Goal: Check status: Check status

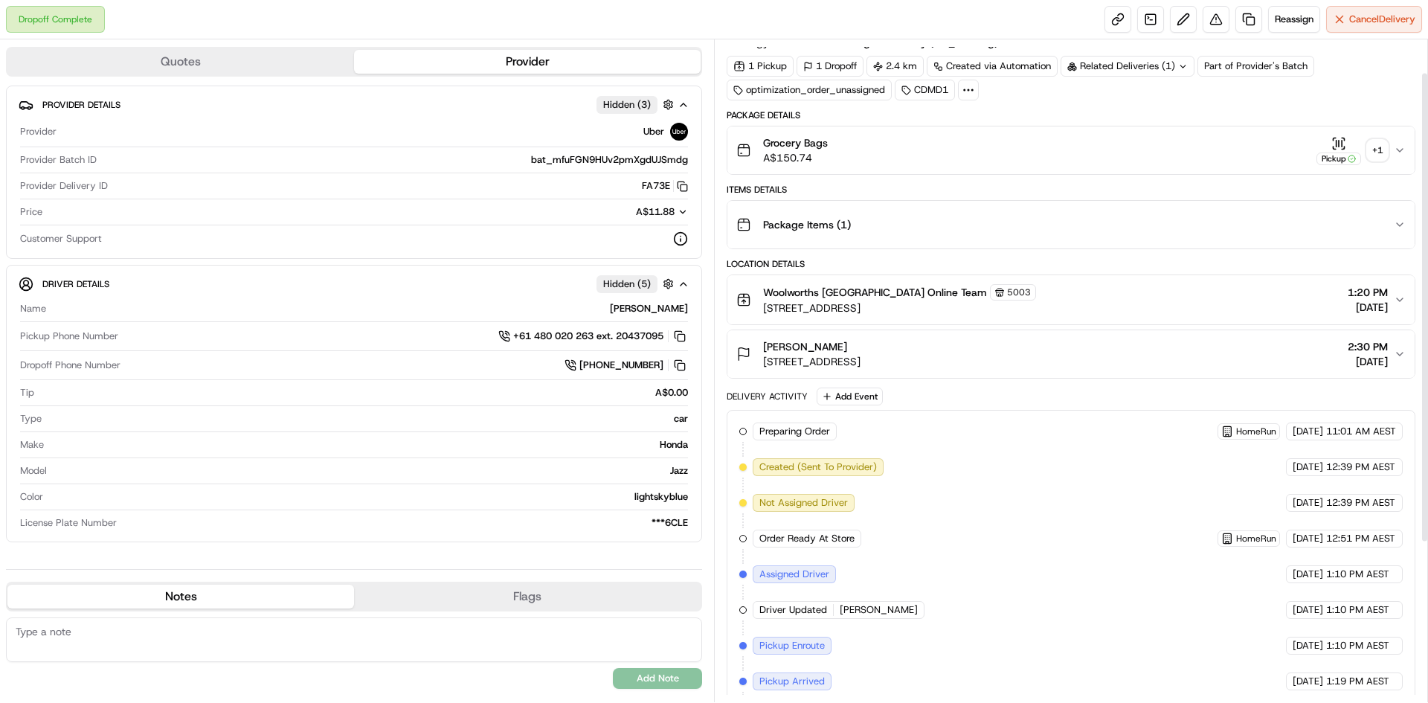
scroll to position [47, 0]
click at [1375, 154] on div "+ 1" at bounding box center [1377, 151] width 21 height 21
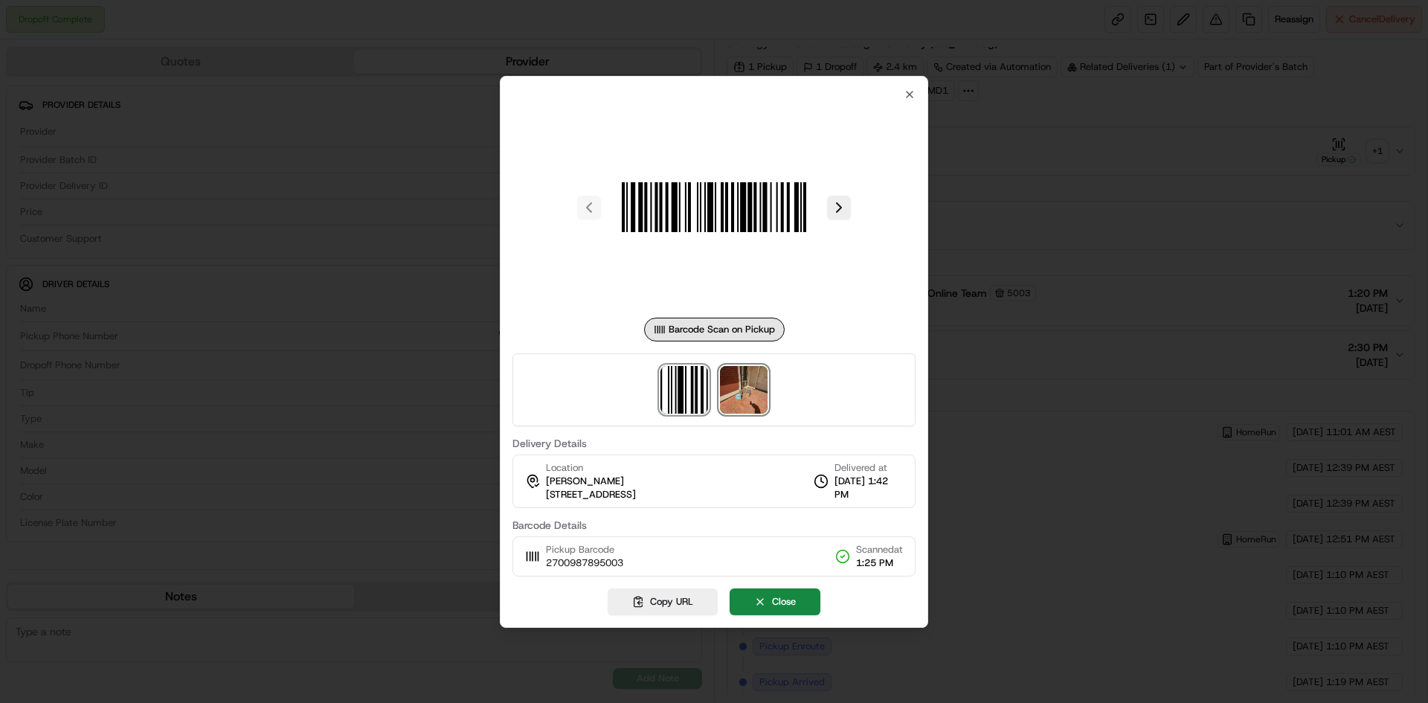
click at [751, 408] on img at bounding box center [744, 390] width 48 height 48
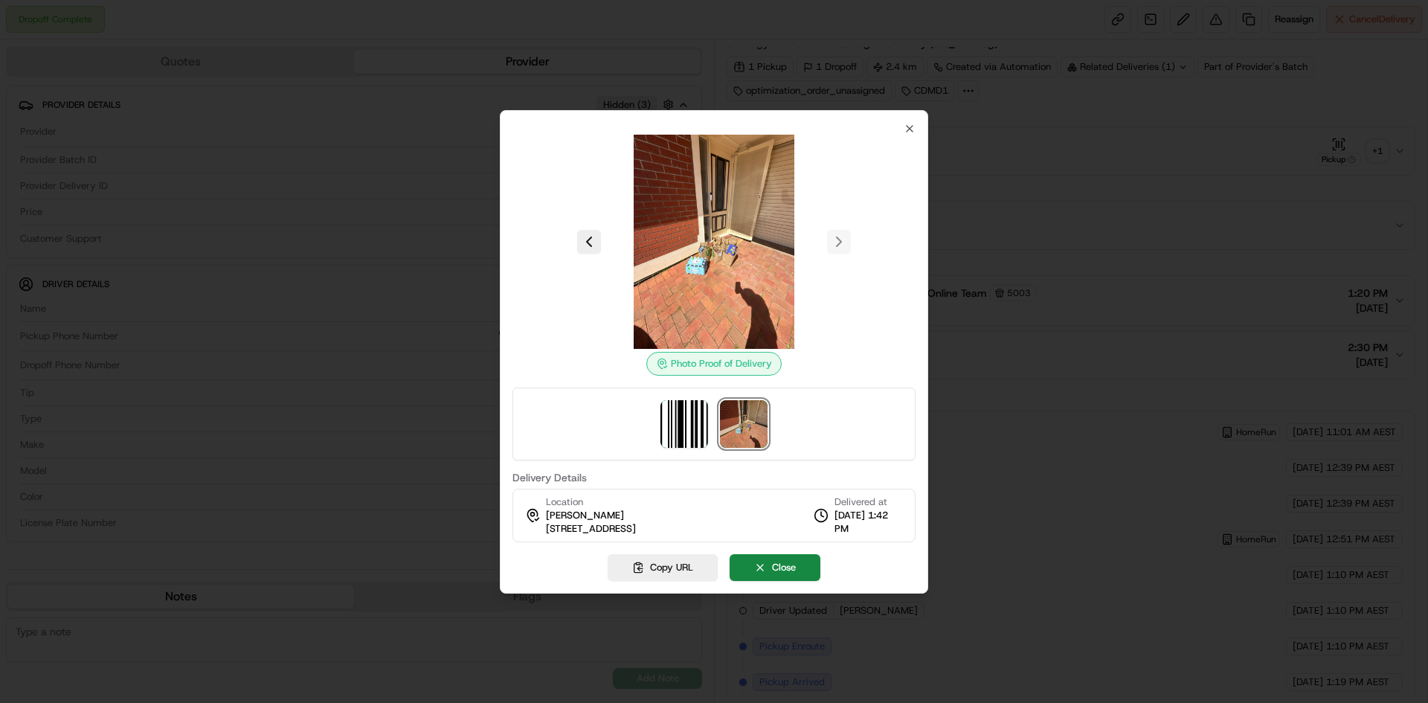
click at [751, 408] on img at bounding box center [744, 424] width 48 height 48
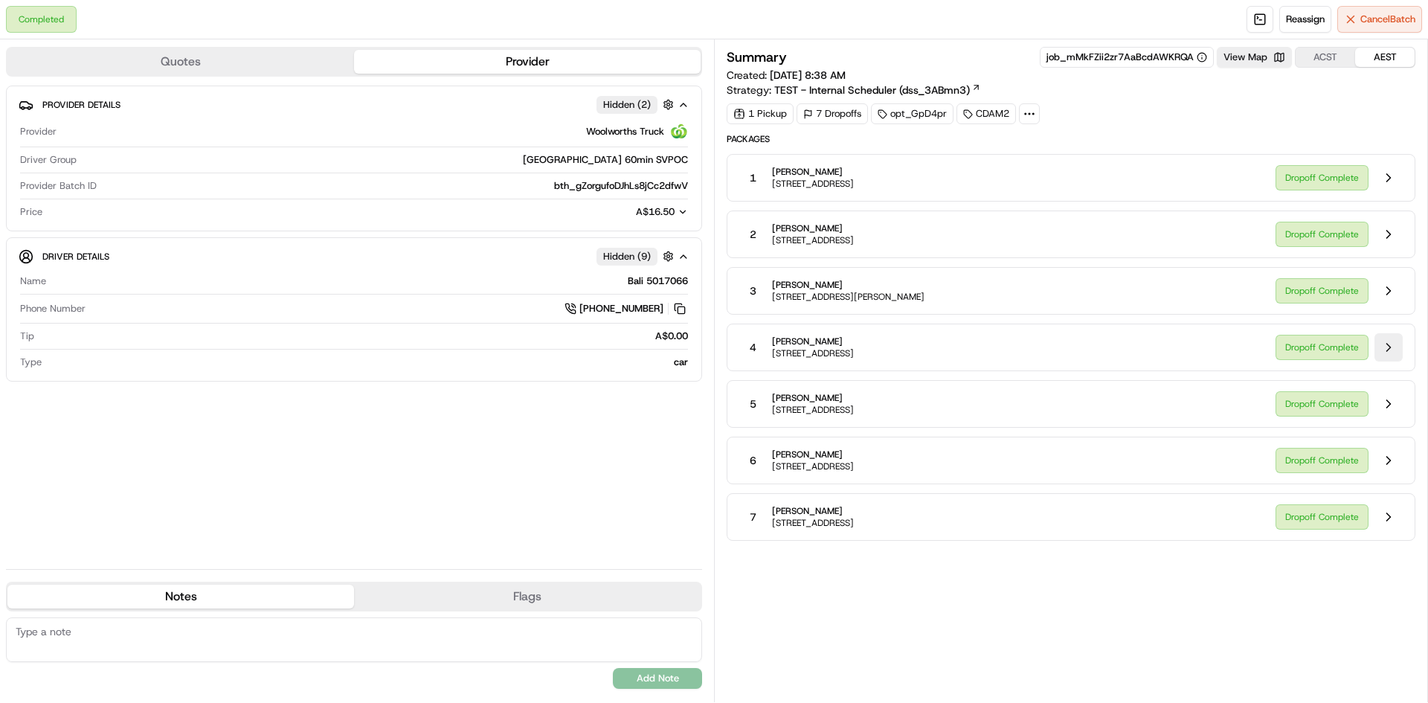
click at [1389, 352] on button at bounding box center [1389, 347] width 28 height 28
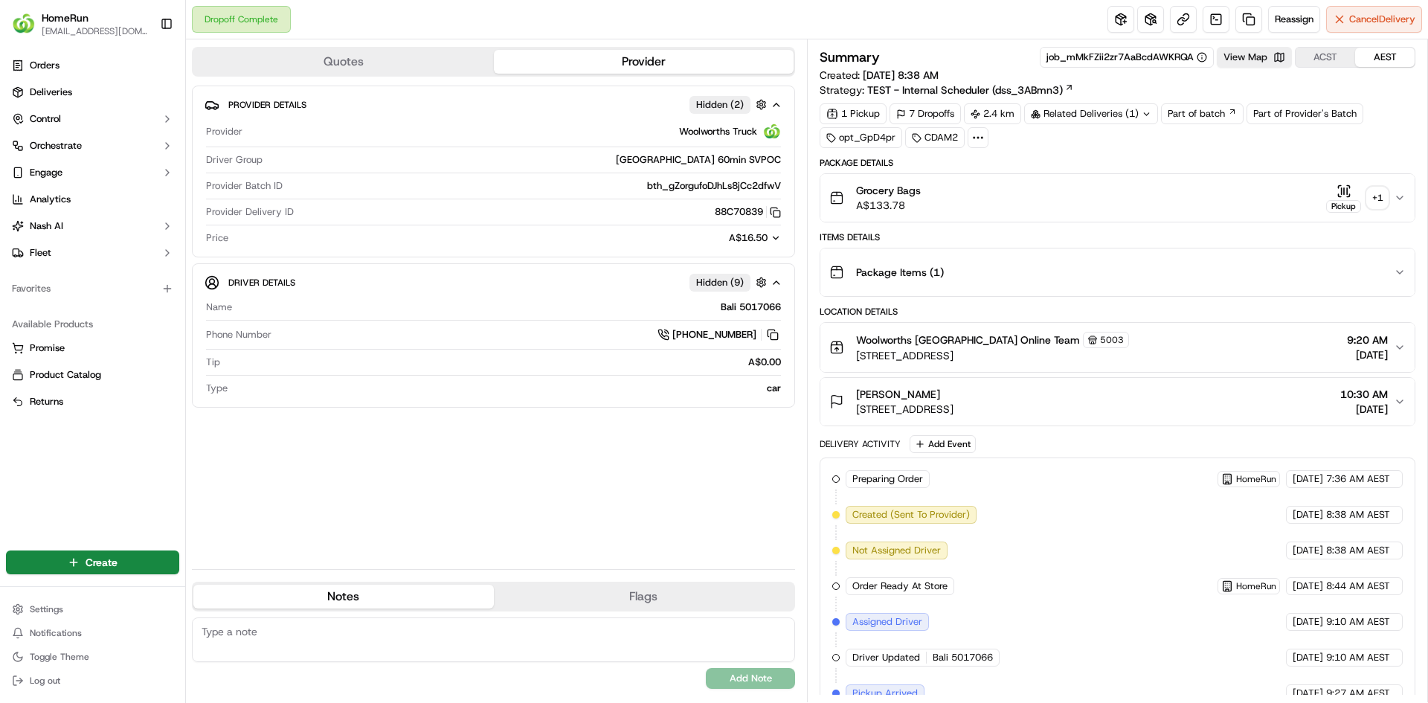
click at [1378, 197] on div "+ 1" at bounding box center [1377, 197] width 21 height 21
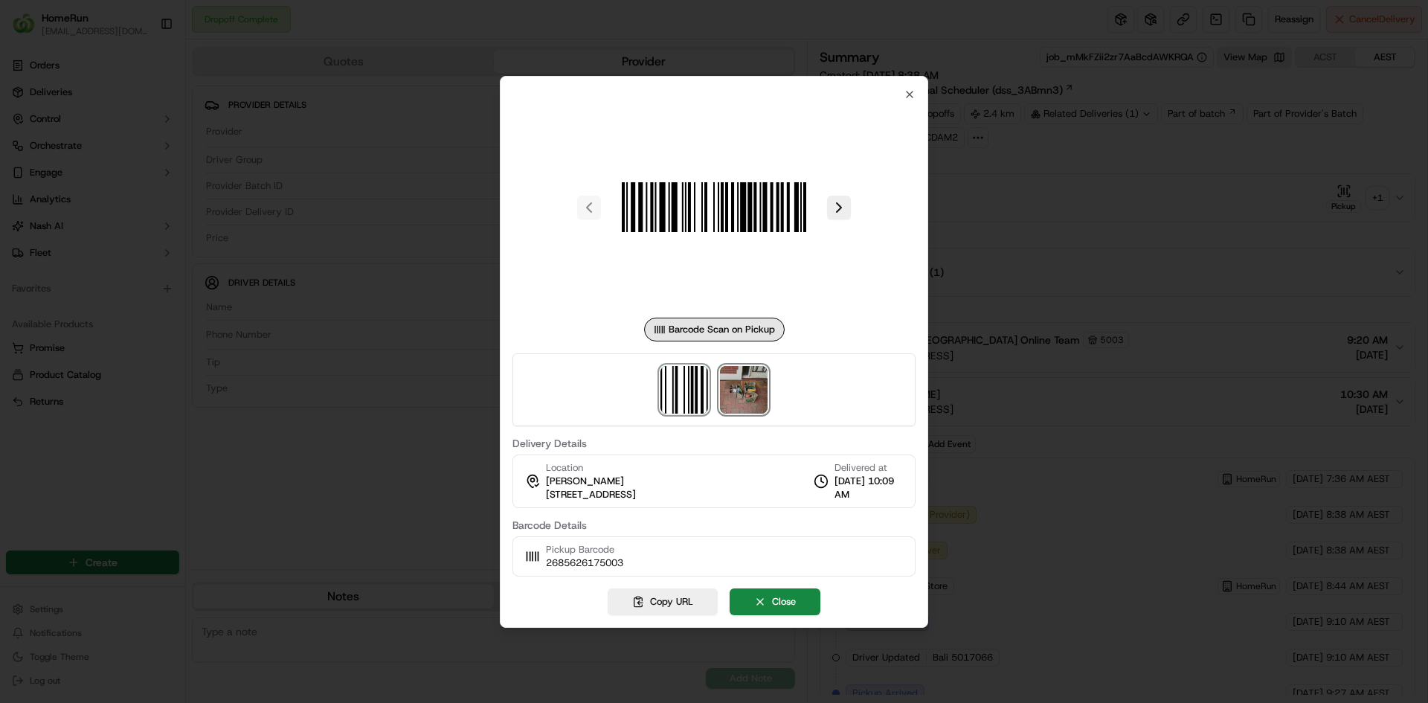
click at [747, 390] on img at bounding box center [744, 390] width 48 height 48
